Goal: Task Accomplishment & Management: Manage account settings

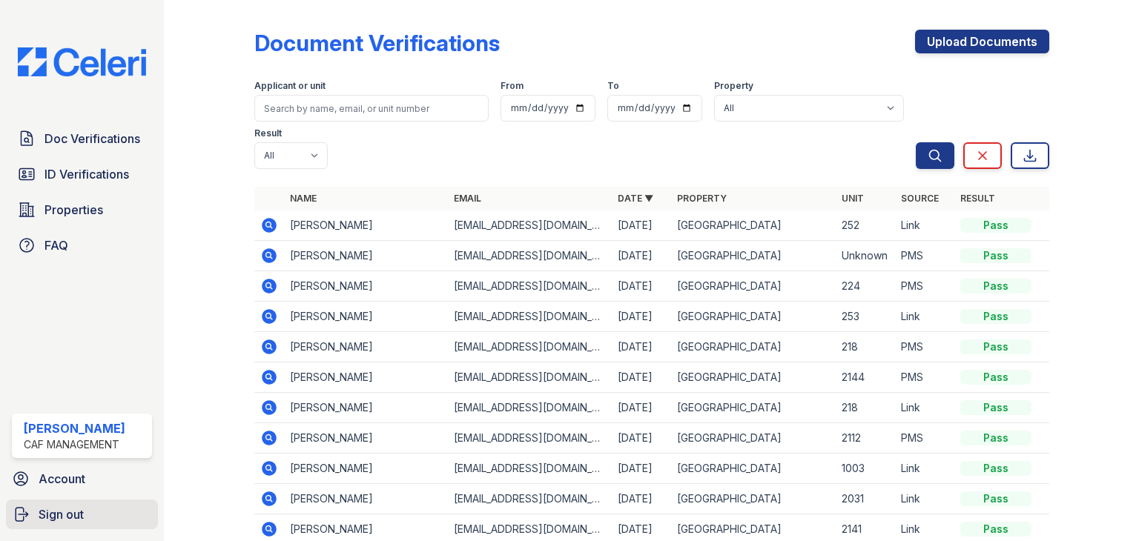
click at [55, 520] on span "Sign out" at bounding box center [61, 515] width 45 height 18
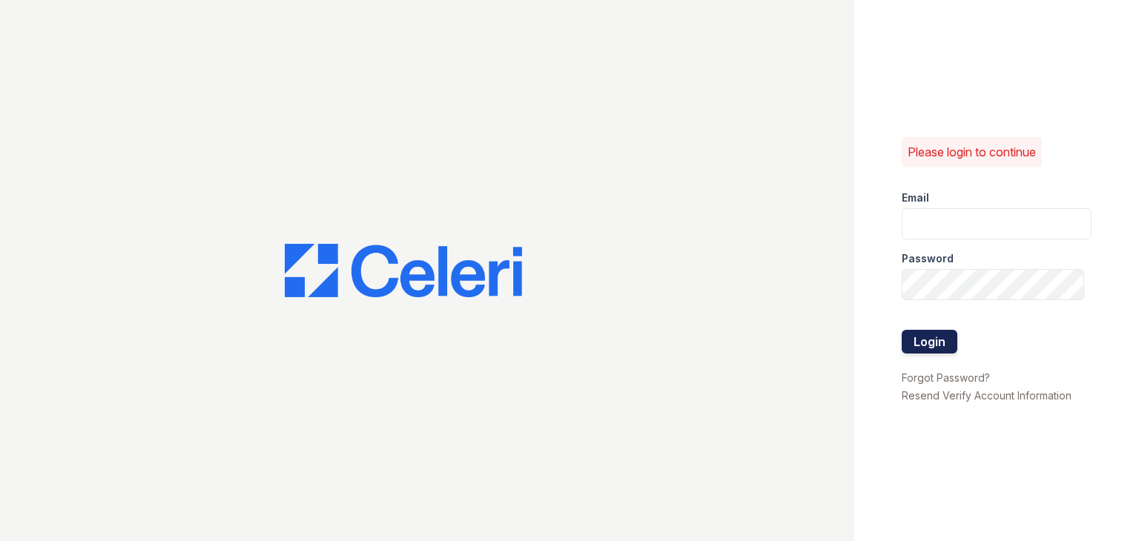
type input "derbypark.pm@cafmanagement.com"
click at [923, 336] on button "Login" at bounding box center [930, 342] width 56 height 24
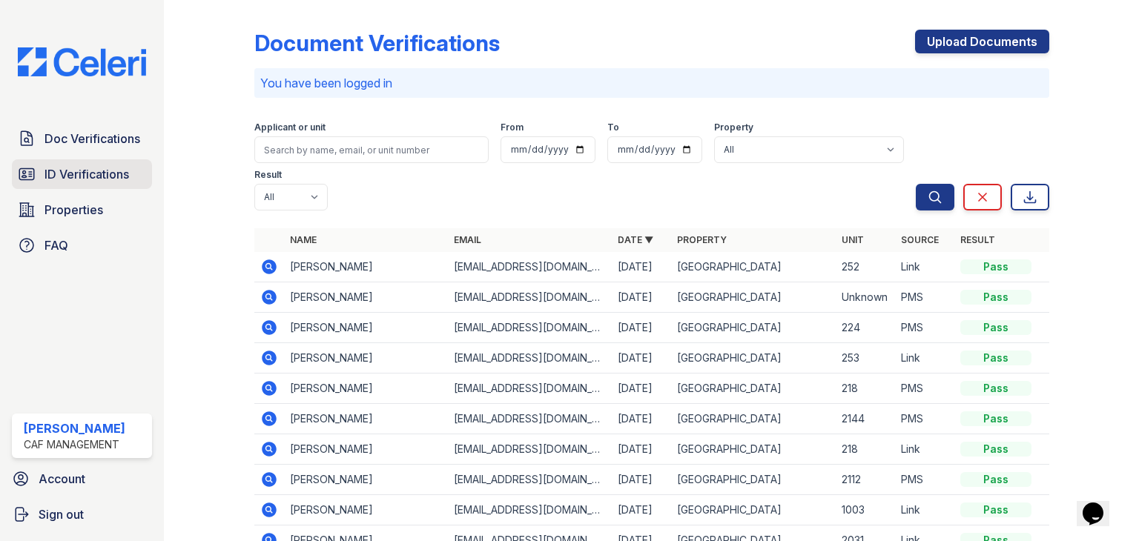
click at [110, 176] on span "ID Verifications" at bounding box center [86, 174] width 85 height 18
